Goal: Navigation & Orientation: Find specific page/section

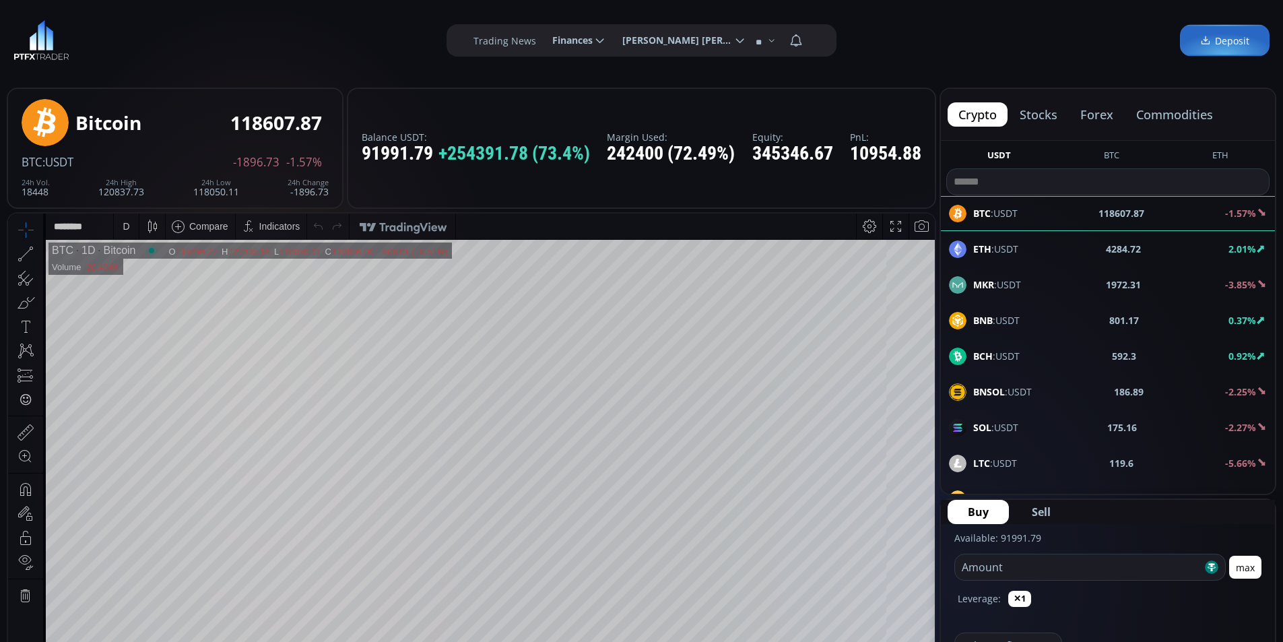
scroll to position [187, 0]
